Goal: Navigation & Orientation: Find specific page/section

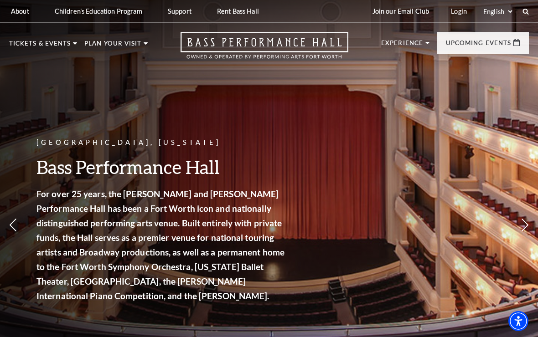
click at [459, 20] on link "Login" at bounding box center [459, 11] width 31 height 22
click at [63, 105] on link "Volunteers" at bounding box center [41, 106] width 49 height 8
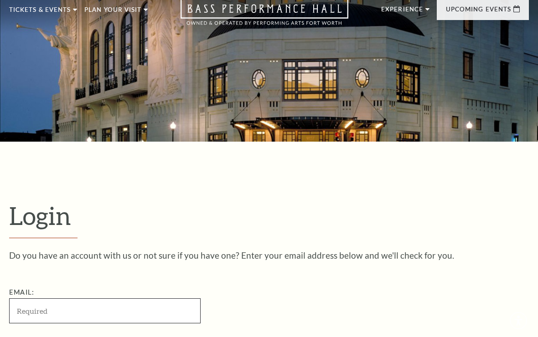
scroll to position [235, 0]
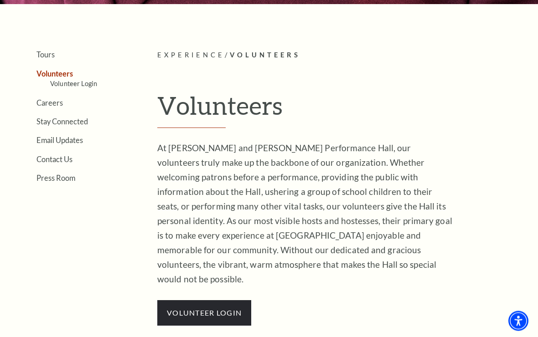
scroll to position [209, 0]
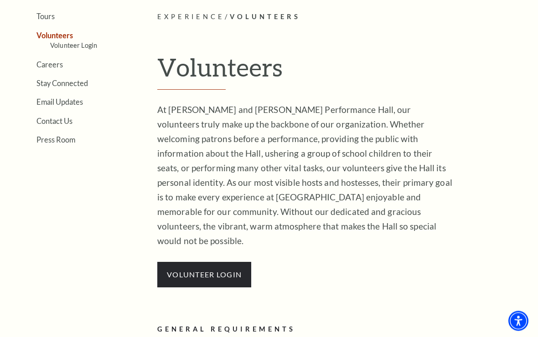
click at [234, 271] on link "VOLUNTEER LOGIN" at bounding box center [204, 275] width 75 height 9
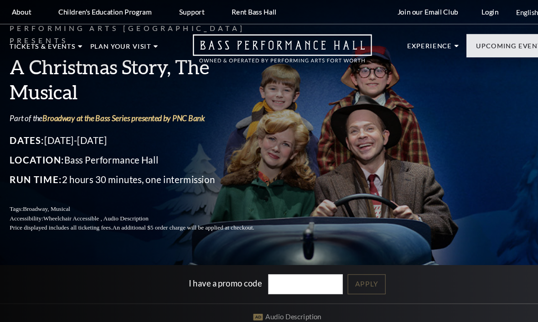
click at [177, 72] on h3 "A Christmas Story, The Musical" at bounding box center [134, 74] width 251 height 46
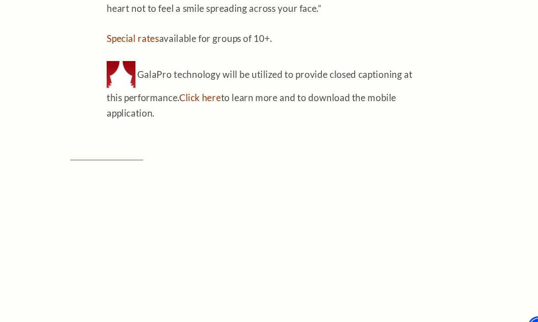
scroll to position [749, 0]
